Goal: Find specific page/section

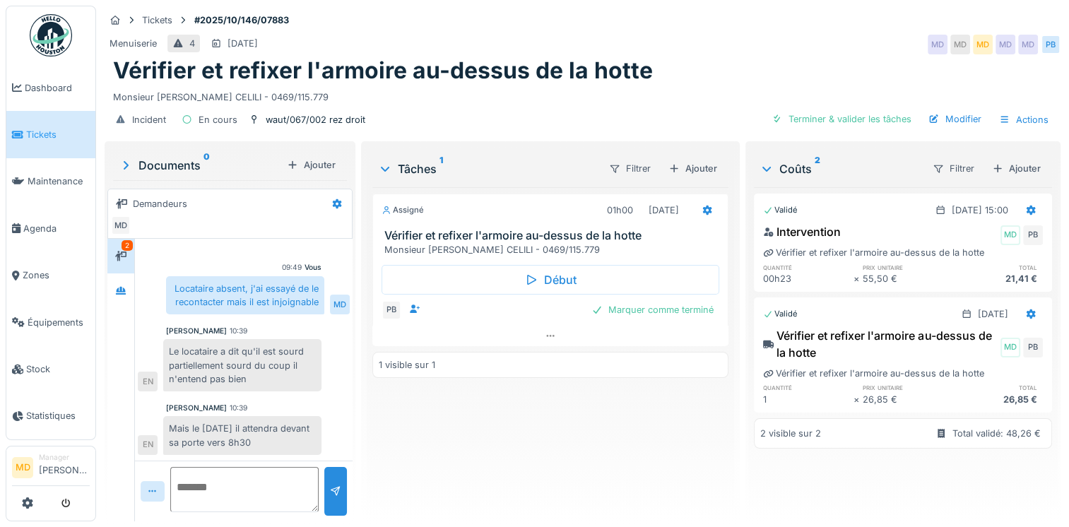
scroll to position [45, 0]
click at [127, 290] on div at bounding box center [120, 291] width 21 height 18
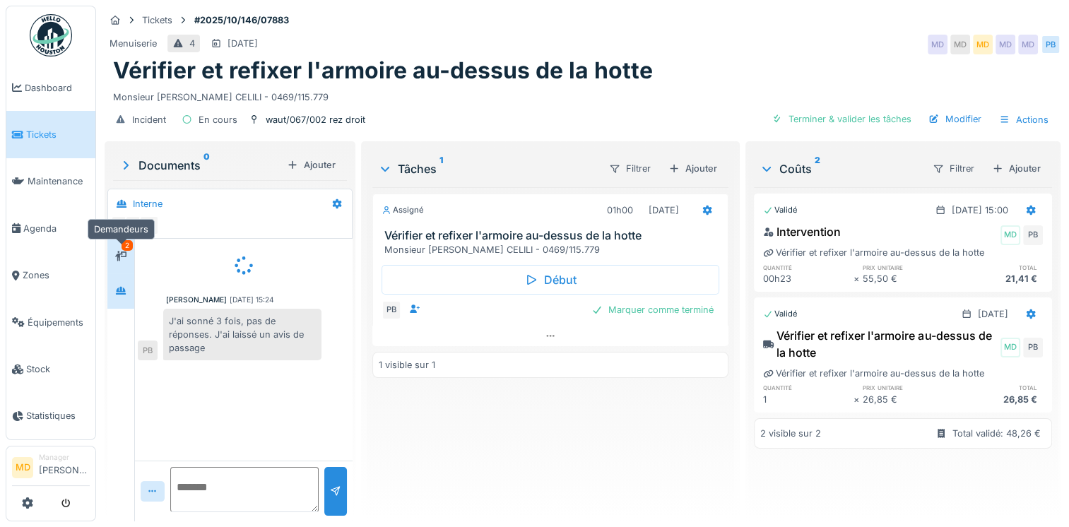
click at [122, 254] on icon at bounding box center [120, 256] width 11 height 9
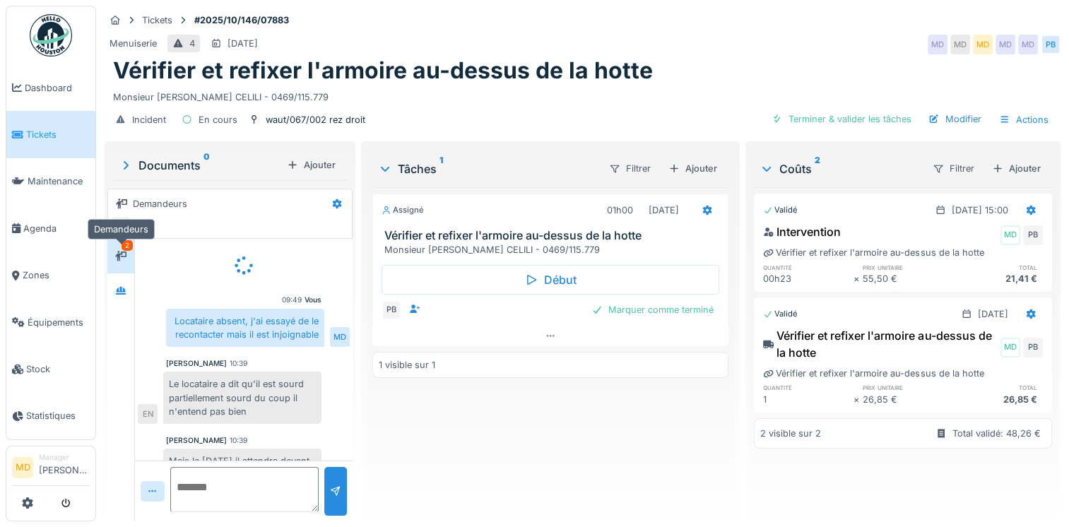
scroll to position [45, 0]
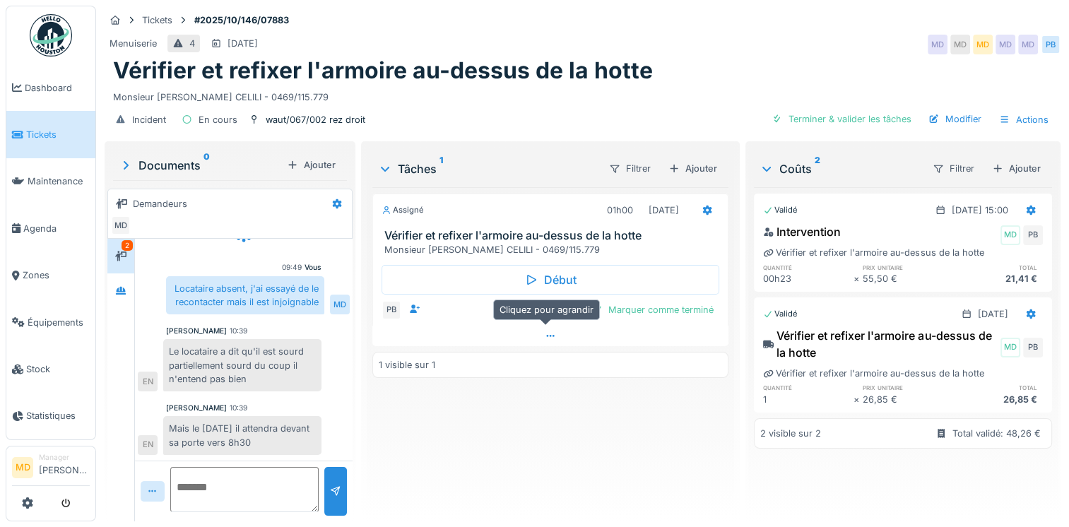
click at [536, 332] on div at bounding box center [550, 336] width 356 height 20
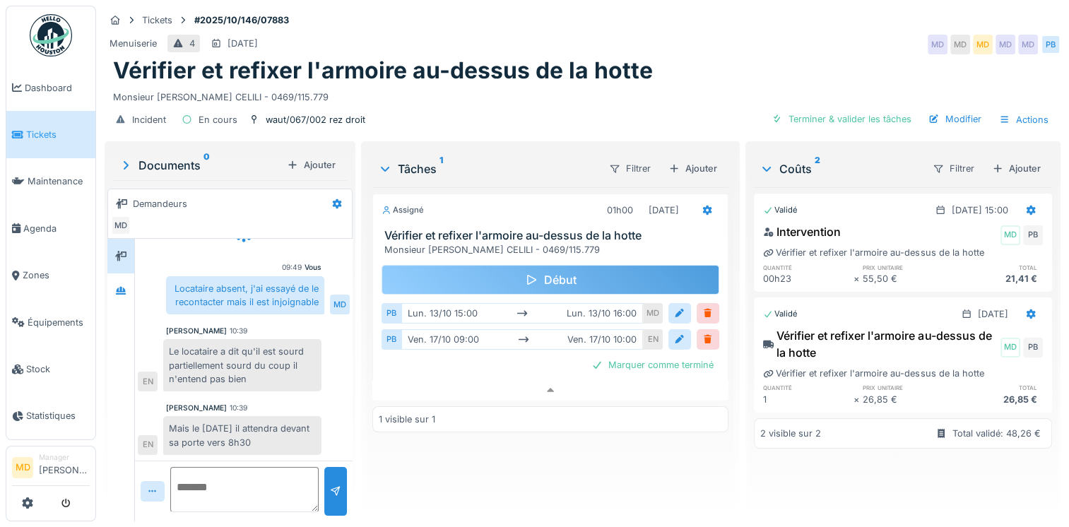
scroll to position [33, 0]
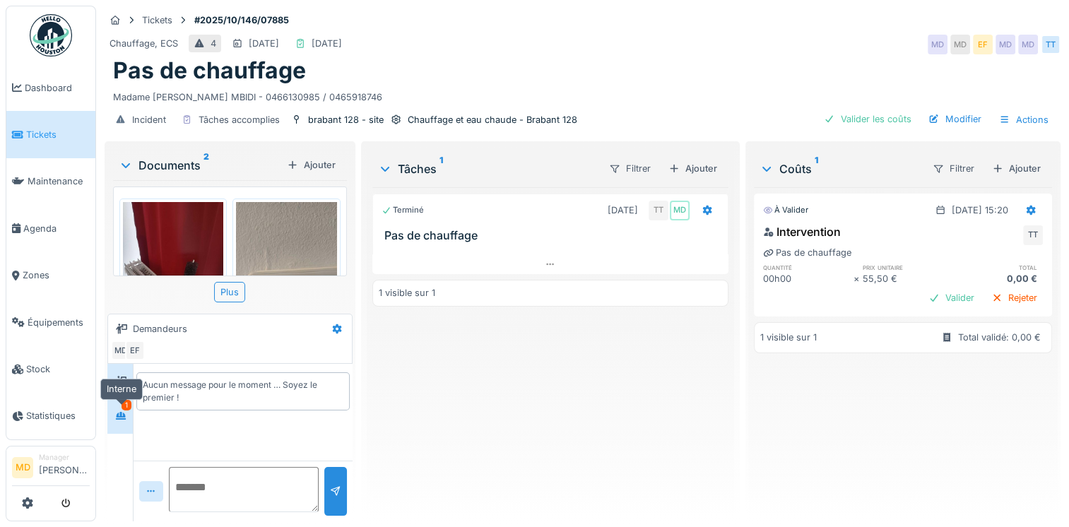
click at [125, 419] on icon at bounding box center [121, 416] width 10 height 8
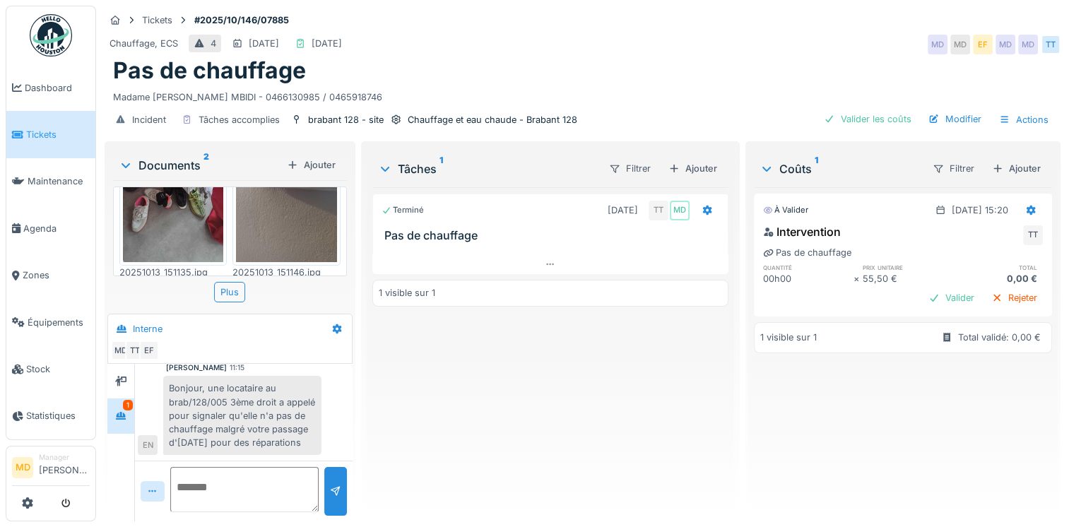
scroll to position [11, 0]
